Goal: Transaction & Acquisition: Book appointment/travel/reservation

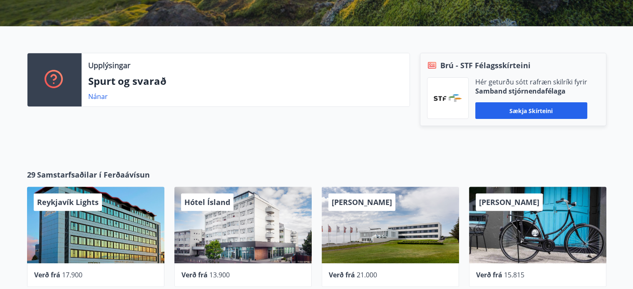
scroll to position [421, 0]
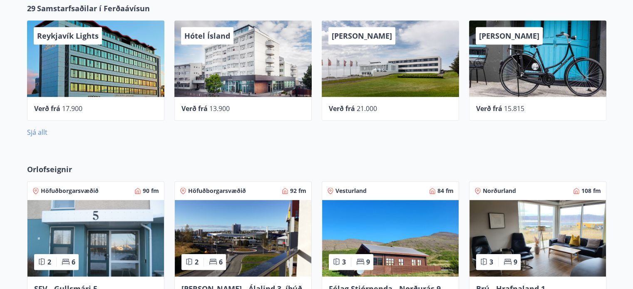
click at [34, 131] on link "Sjá allt" at bounding box center [37, 132] width 20 height 9
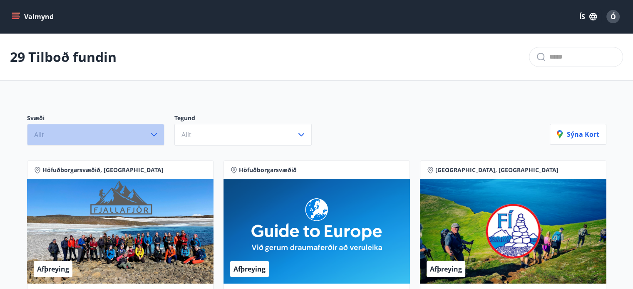
click at [156, 134] on icon "button" at bounding box center [154, 134] width 6 height 3
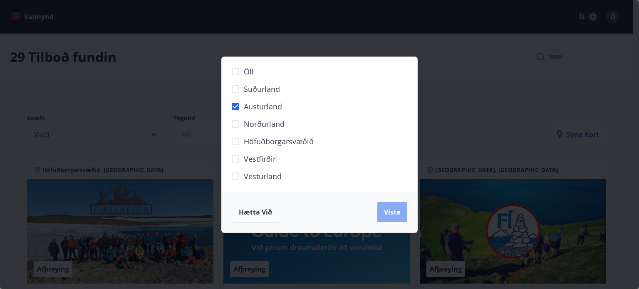
click at [393, 211] on span "Vista" at bounding box center [392, 212] width 17 height 9
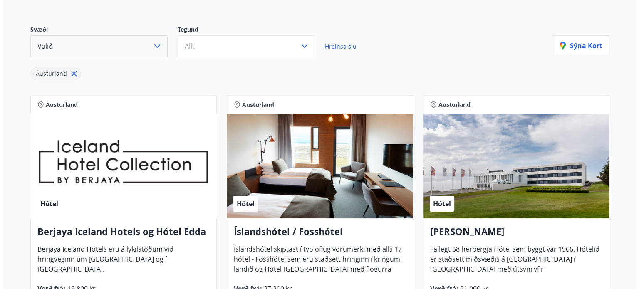
scroll to position [125, 0]
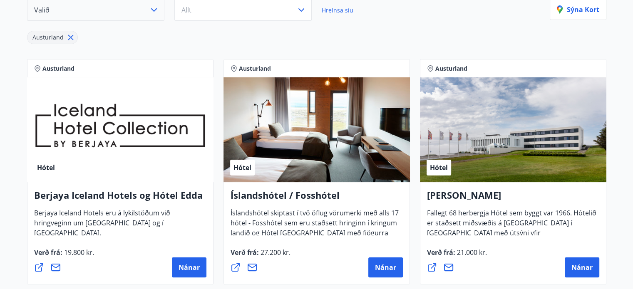
click at [77, 128] on div "Hótel" at bounding box center [120, 129] width 186 height 105
click at [182, 265] on span "Nánar" at bounding box center [188, 267] width 21 height 9
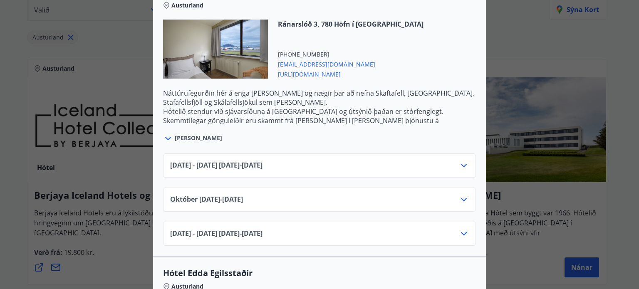
scroll to position [541, 0]
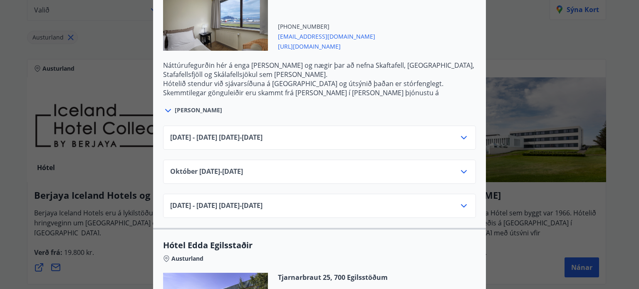
click at [459, 133] on icon at bounding box center [464, 138] width 10 height 10
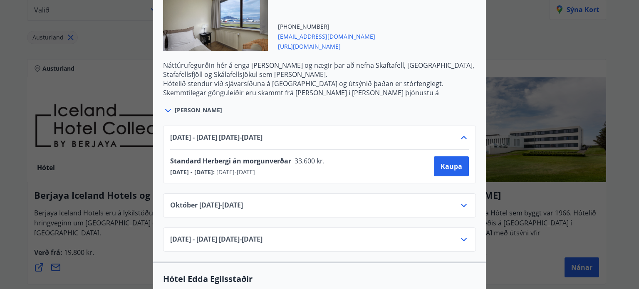
click at [460, 200] on icon at bounding box center [464, 205] width 10 height 10
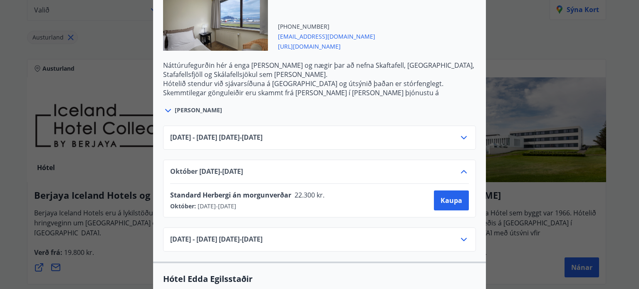
click at [460, 235] on icon at bounding box center [464, 240] width 10 height 10
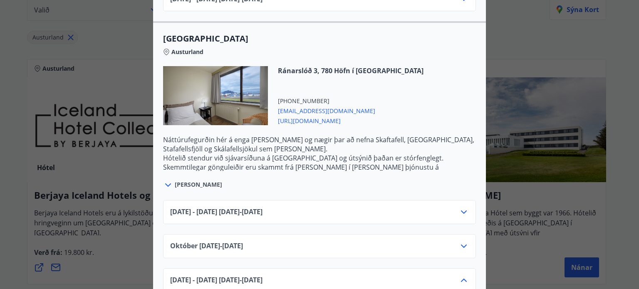
scroll to position [416, 0]
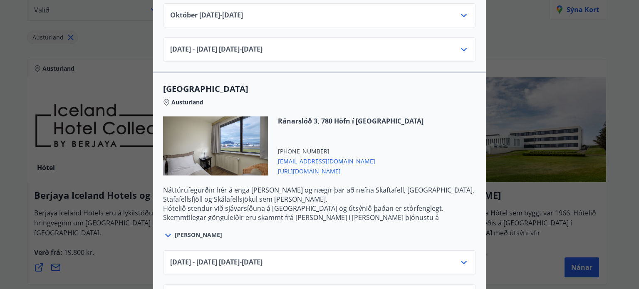
click at [221, 124] on div at bounding box center [215, 145] width 105 height 59
click at [331, 166] on span "[URL][DOMAIN_NAME]" at bounding box center [351, 171] width 146 height 10
click at [346, 166] on span "[URL][DOMAIN_NAME]" at bounding box center [351, 171] width 146 height 10
